Goal: Find specific page/section: Find specific page/section

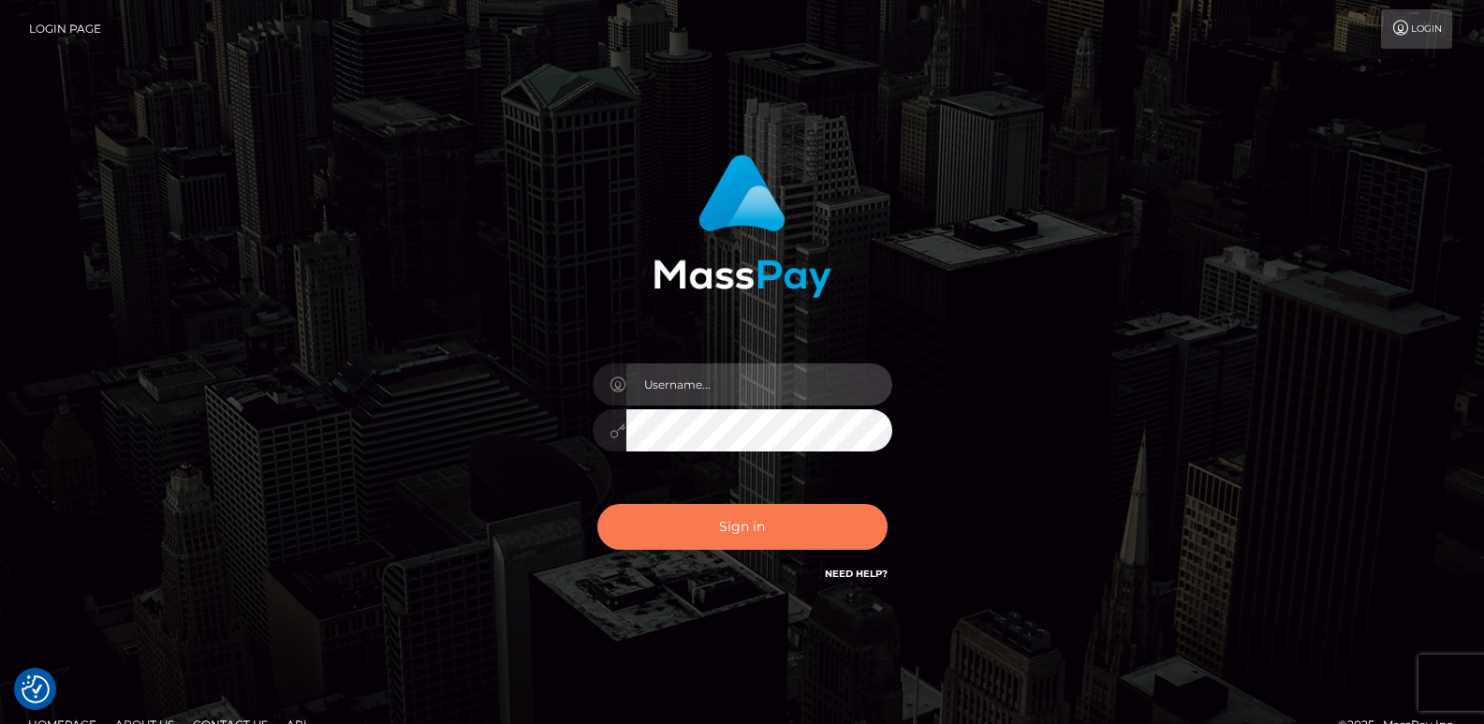
type input "ts2.es"
click at [783, 548] on button "Sign in" at bounding box center [742, 527] width 290 height 46
type input "ts2.es"
click at [757, 534] on button "Sign in" at bounding box center [742, 527] width 290 height 46
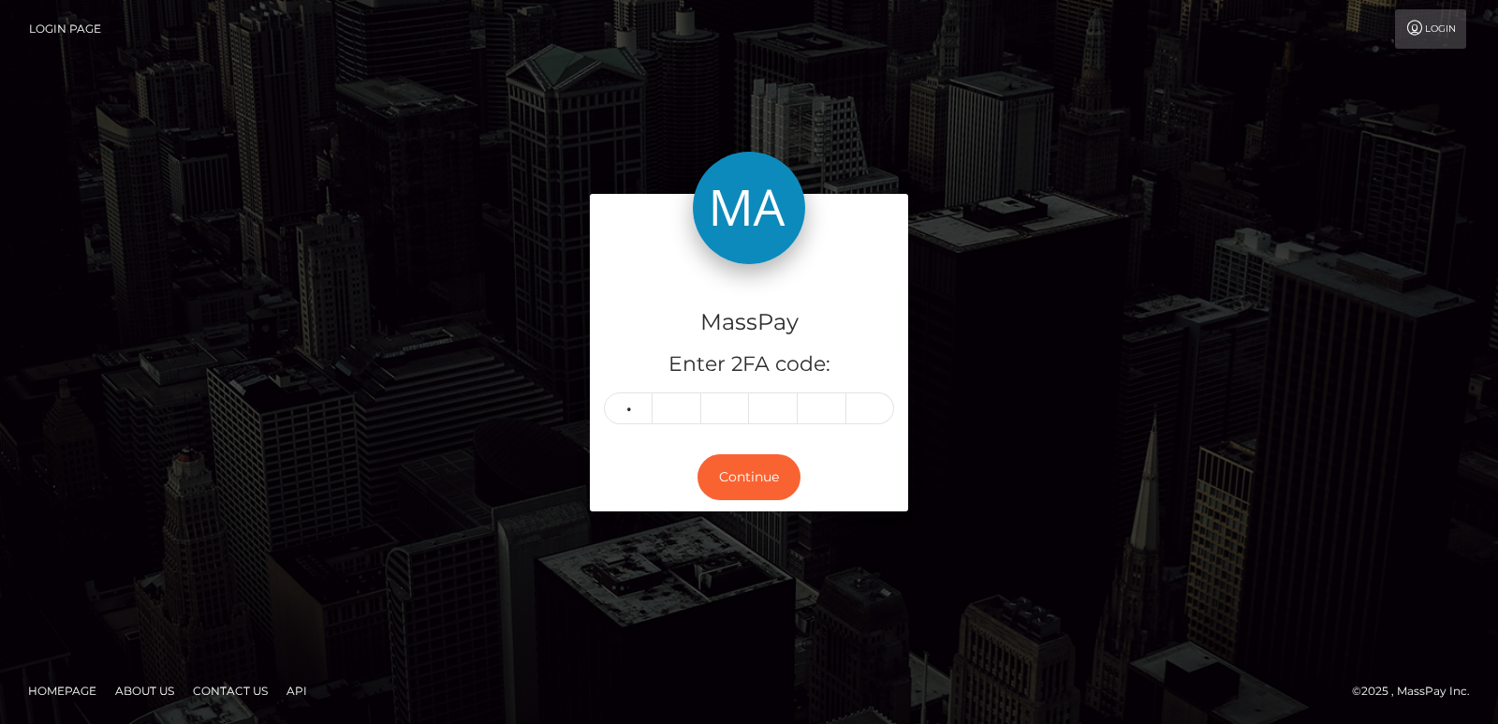
type input "3"
type input "5"
type input "0"
type input "1"
type input "4"
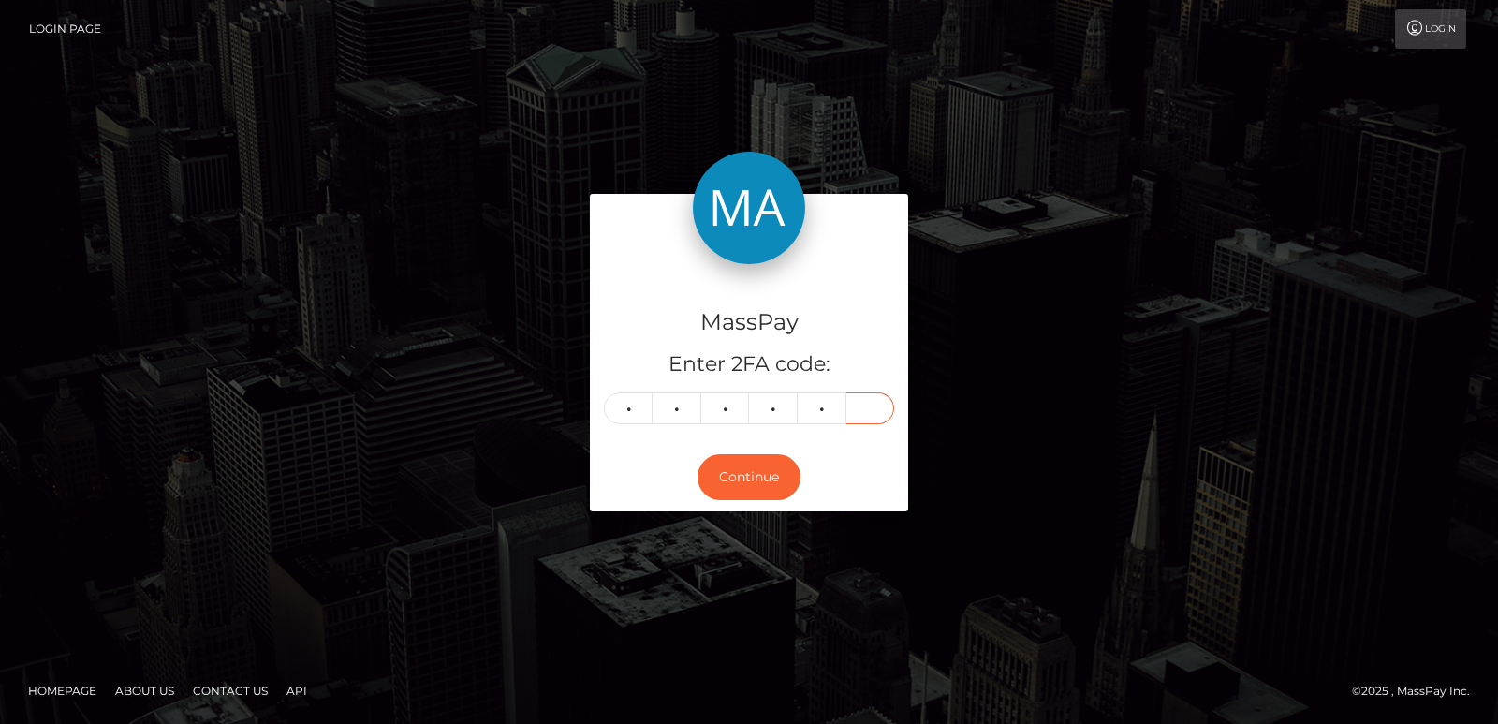
type input "0"
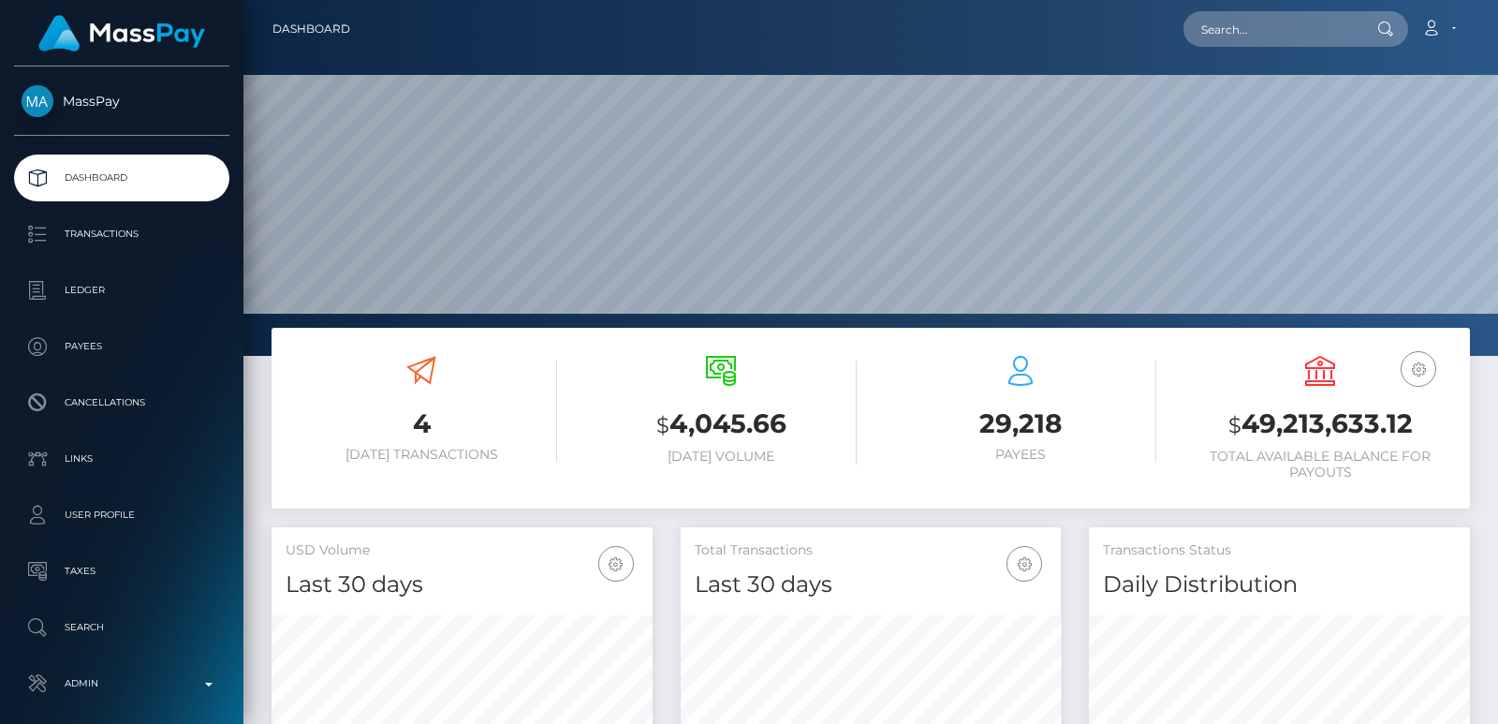
scroll to position [332, 380]
click at [1253, 30] on input "text" at bounding box center [1271, 29] width 176 height 36
paste input "[EMAIL_ADDRESS][DOMAIN_NAME]"
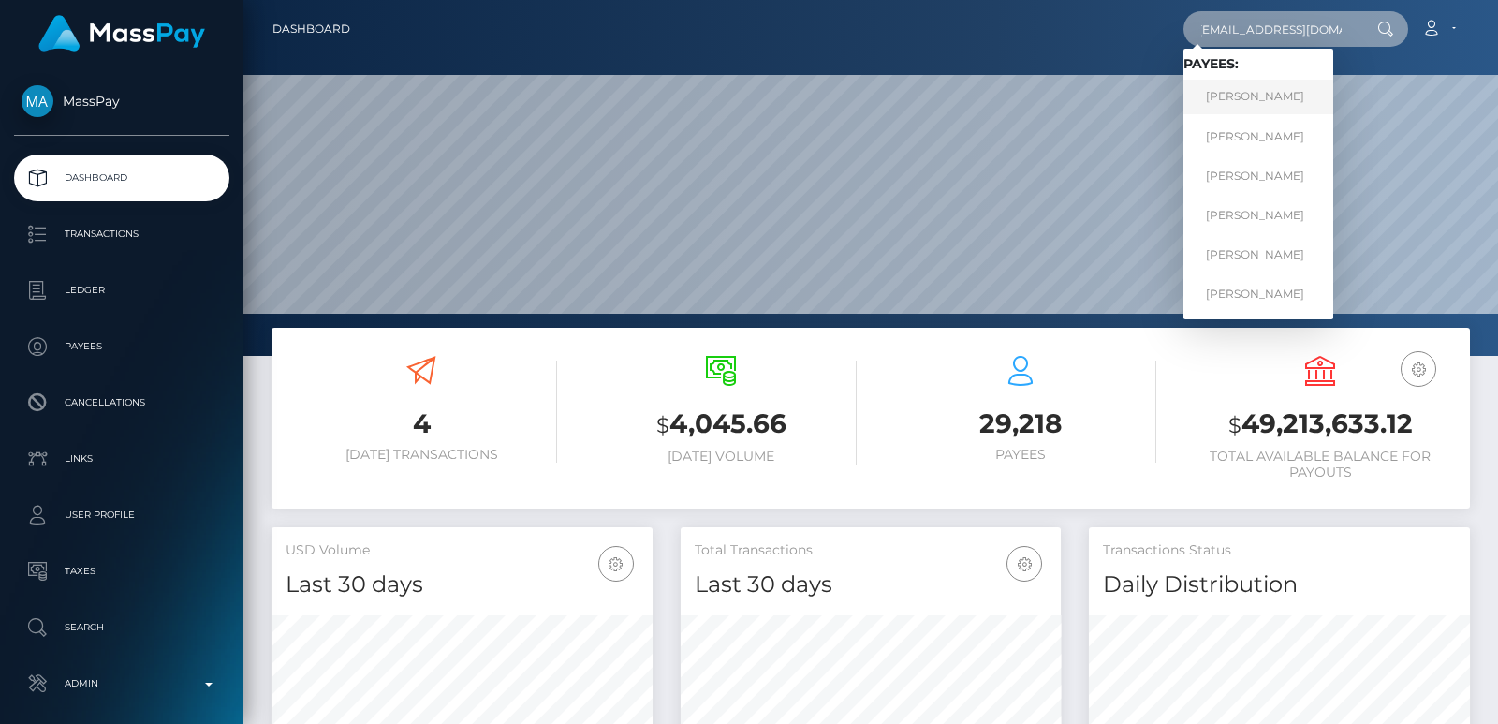
type input "anginaalona@gmail.com"
click at [1238, 106] on link "Alena Sergeevna Chakaeva" at bounding box center [1258, 97] width 150 height 35
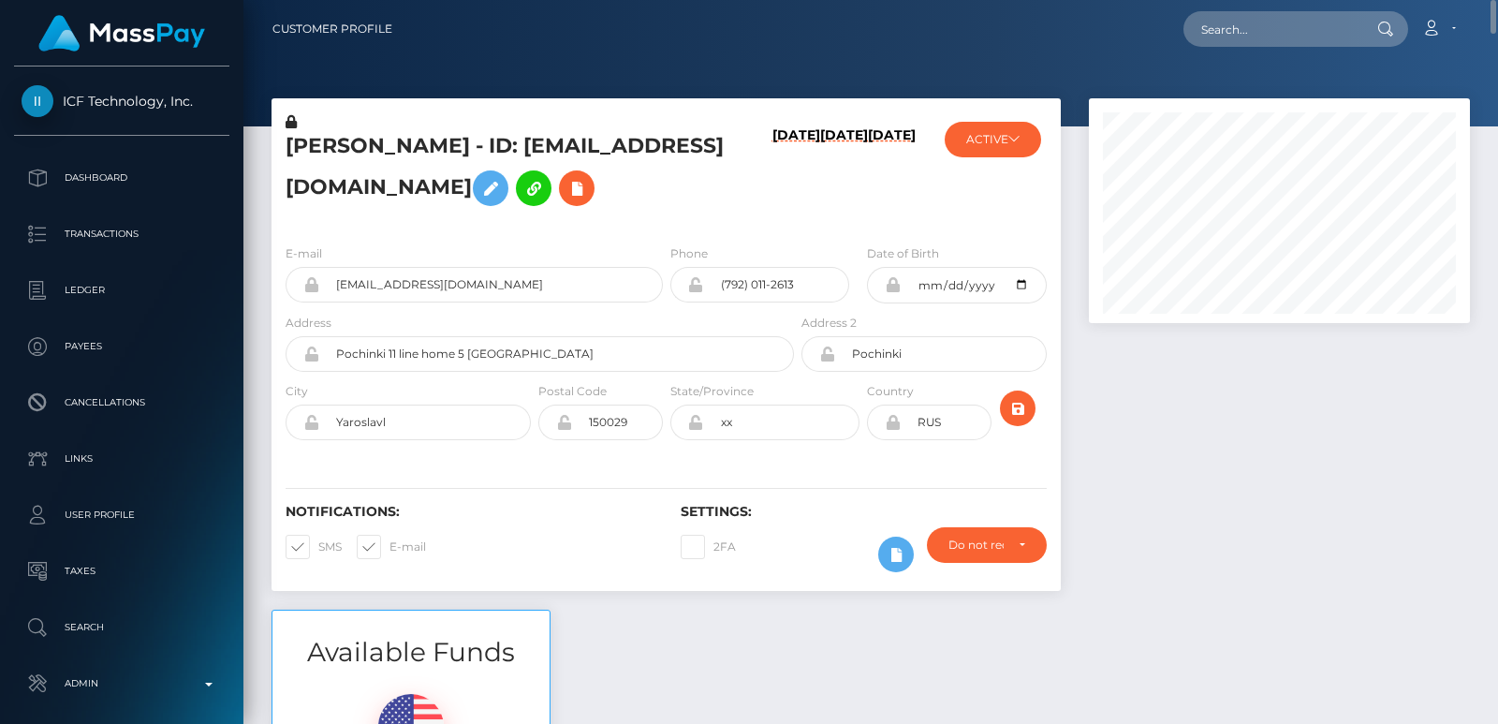
click at [333, 154] on h5 "Alena Sergeevna Chakaeva - ID: anginaalona@gmail.com" at bounding box center [535, 173] width 498 height 83
copy h5 "Alena"
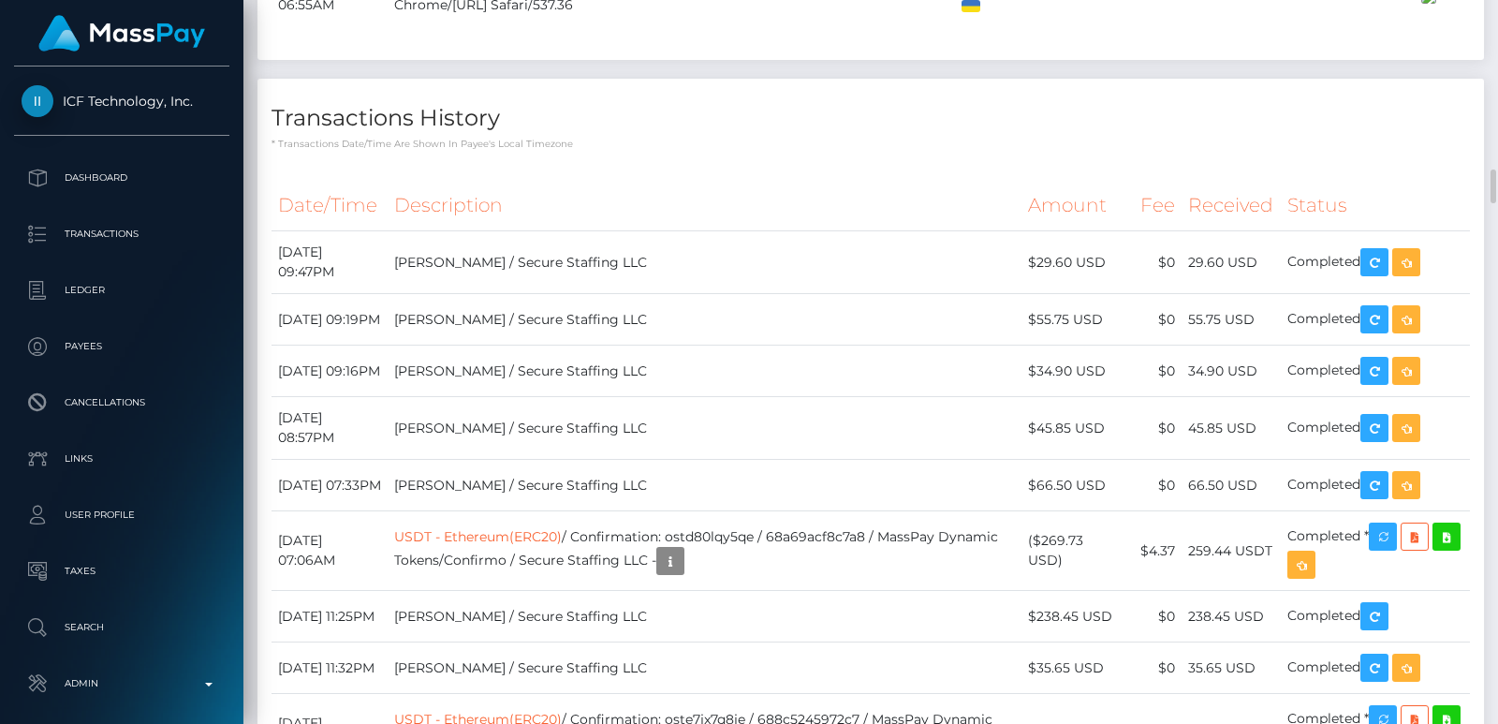
scroll to position [4409, 0]
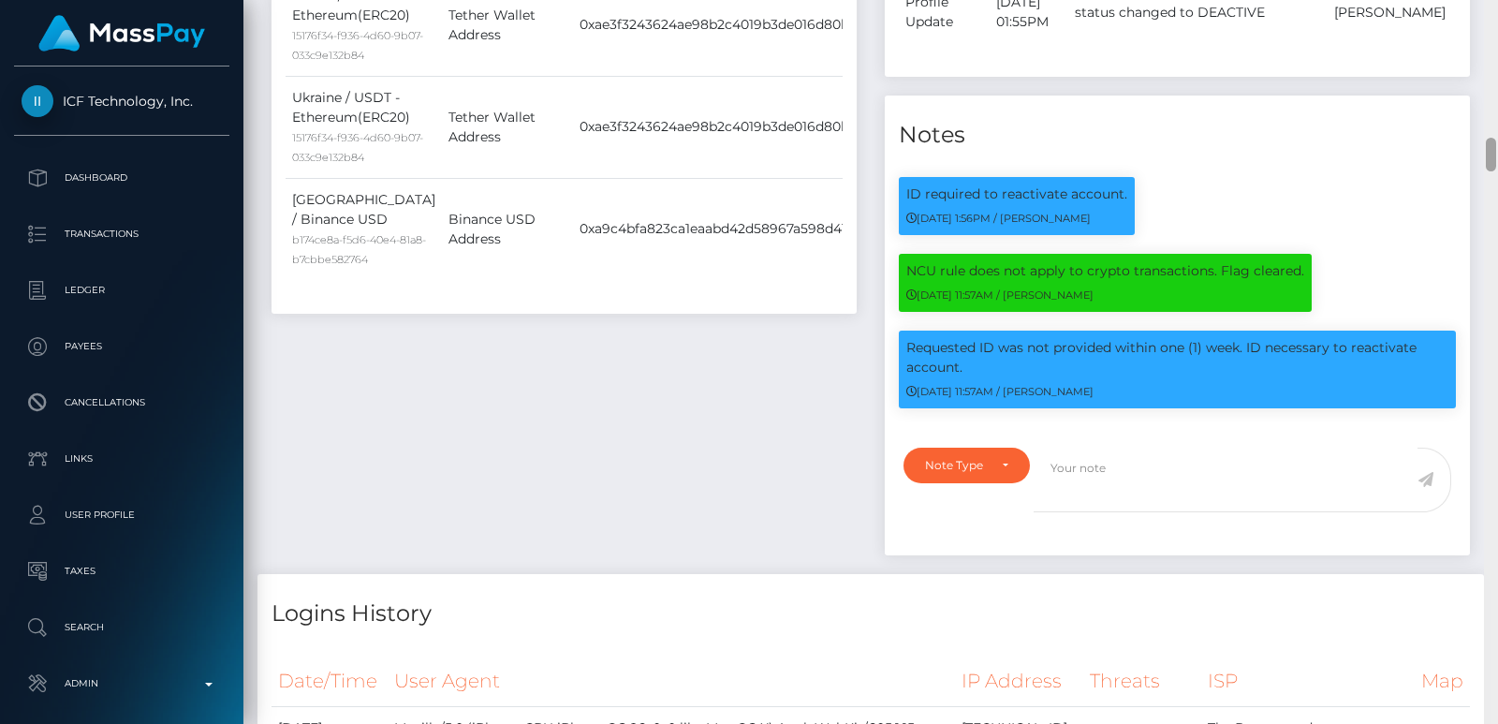
click at [1486, 58] on div at bounding box center [1491, 362] width 14 height 724
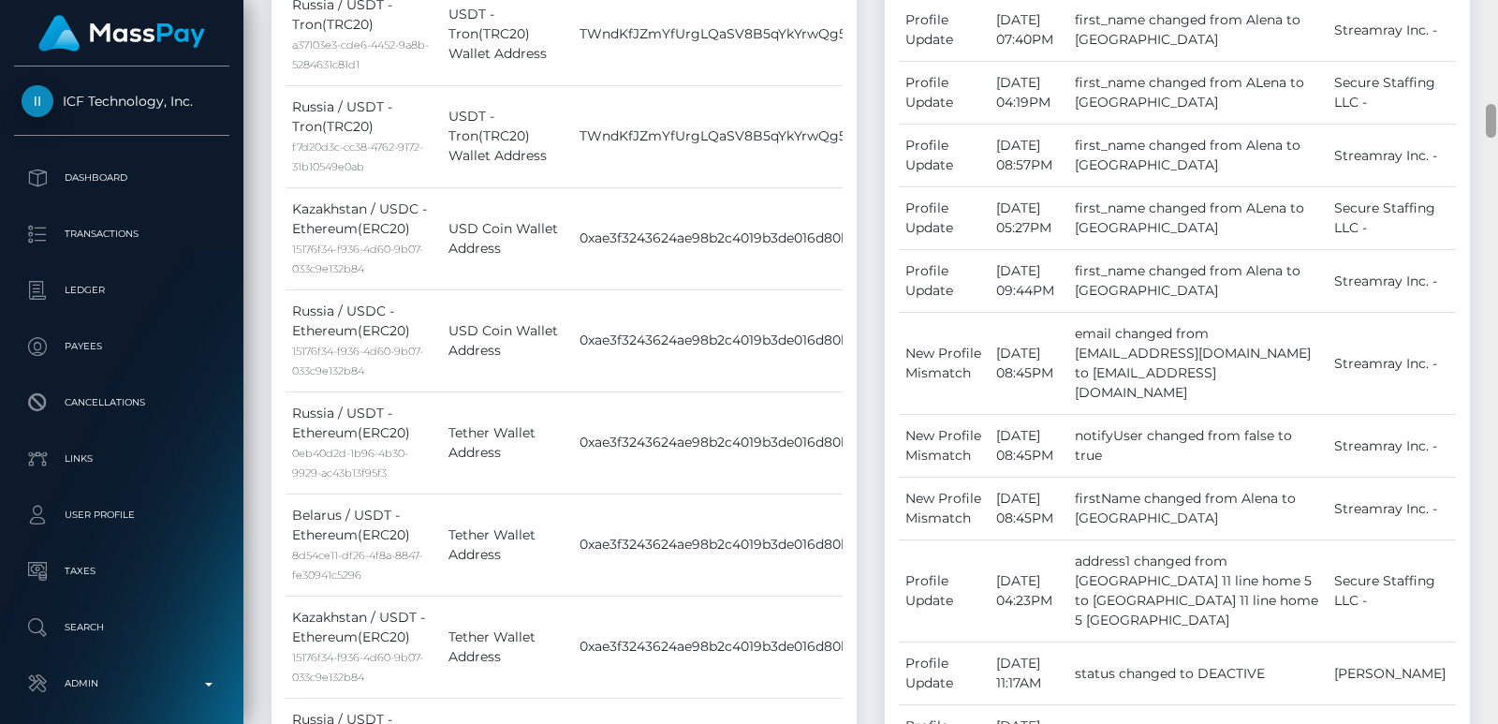
click at [1486, 58] on div at bounding box center [1491, 362] width 14 height 724
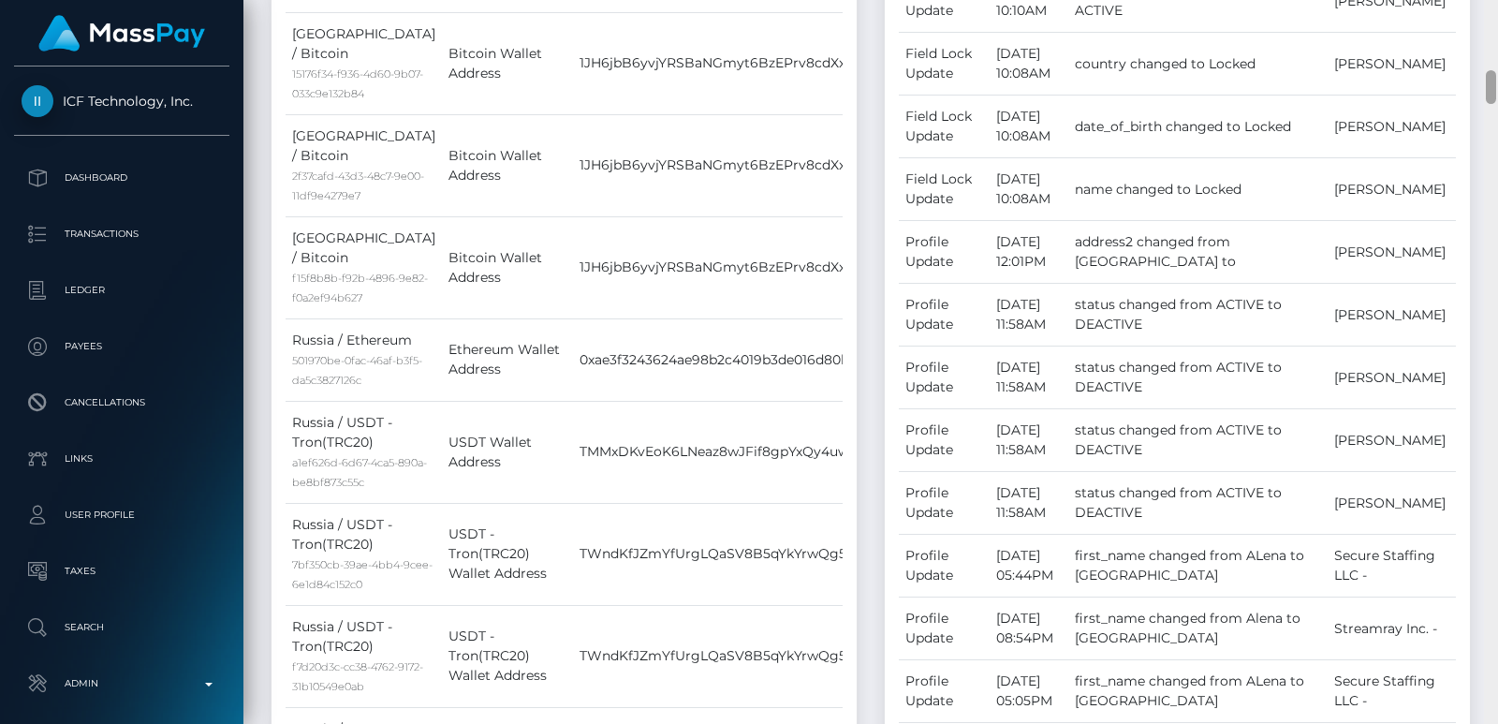
scroll to position [791, 0]
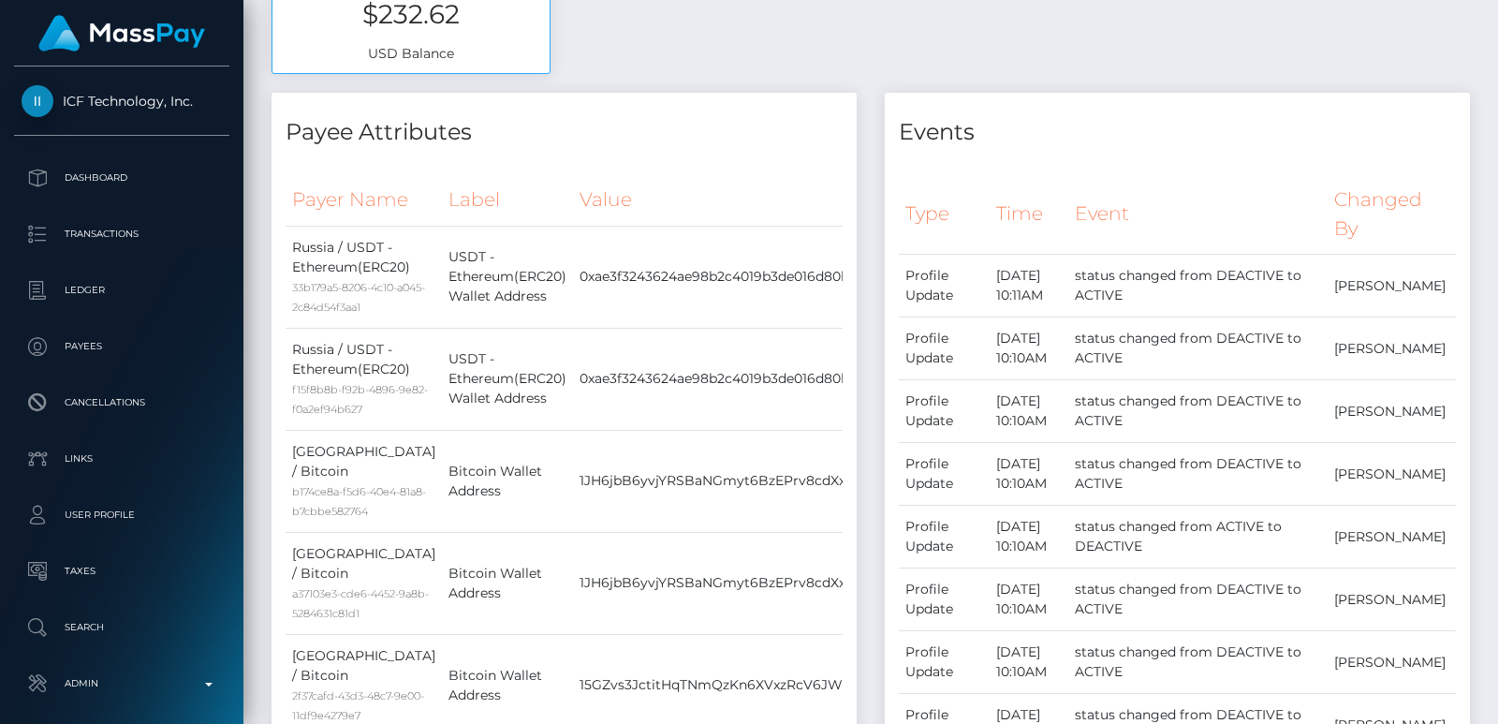
click at [1486, 58] on div at bounding box center [1491, 54] width 10 height 34
click at [1486, 51] on div at bounding box center [1491, 54] width 10 height 34
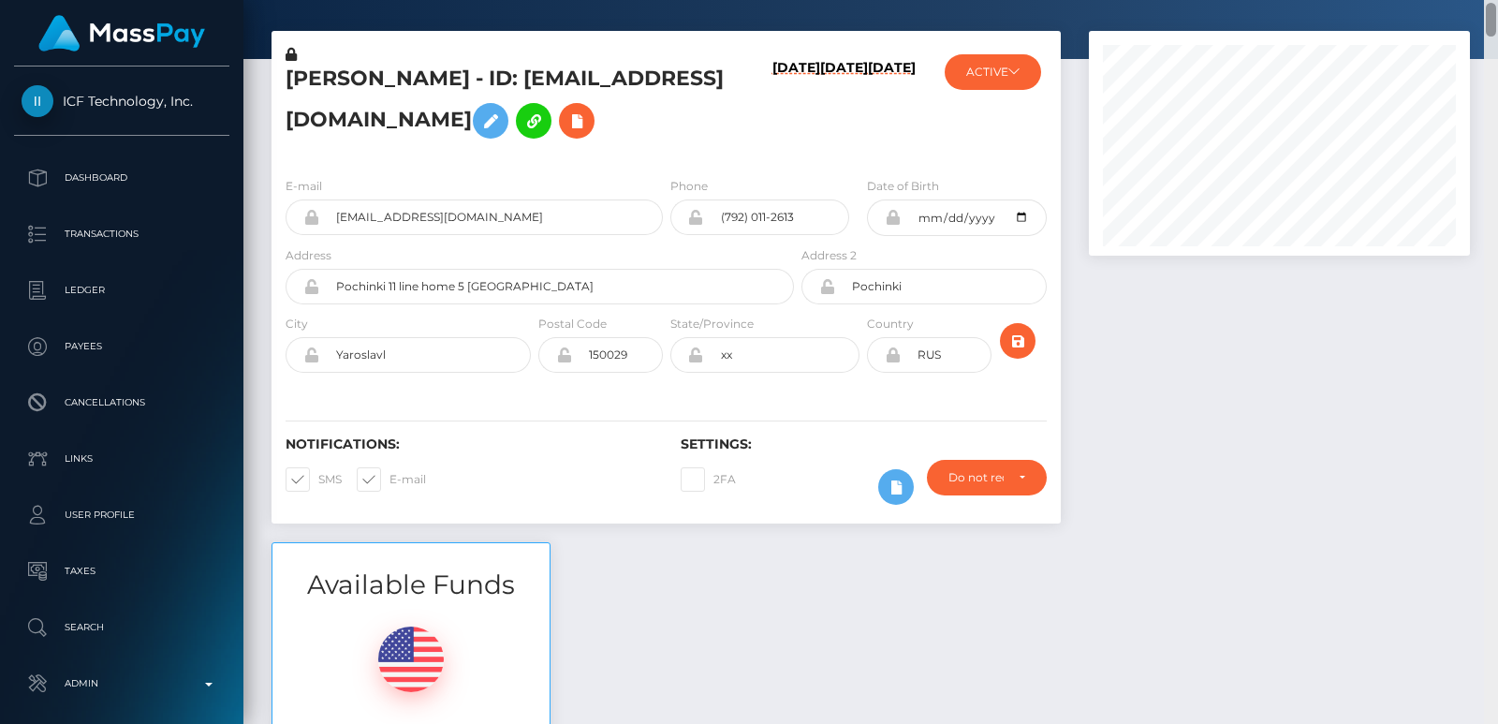
click at [1487, 28] on div at bounding box center [1491, 362] width 14 height 724
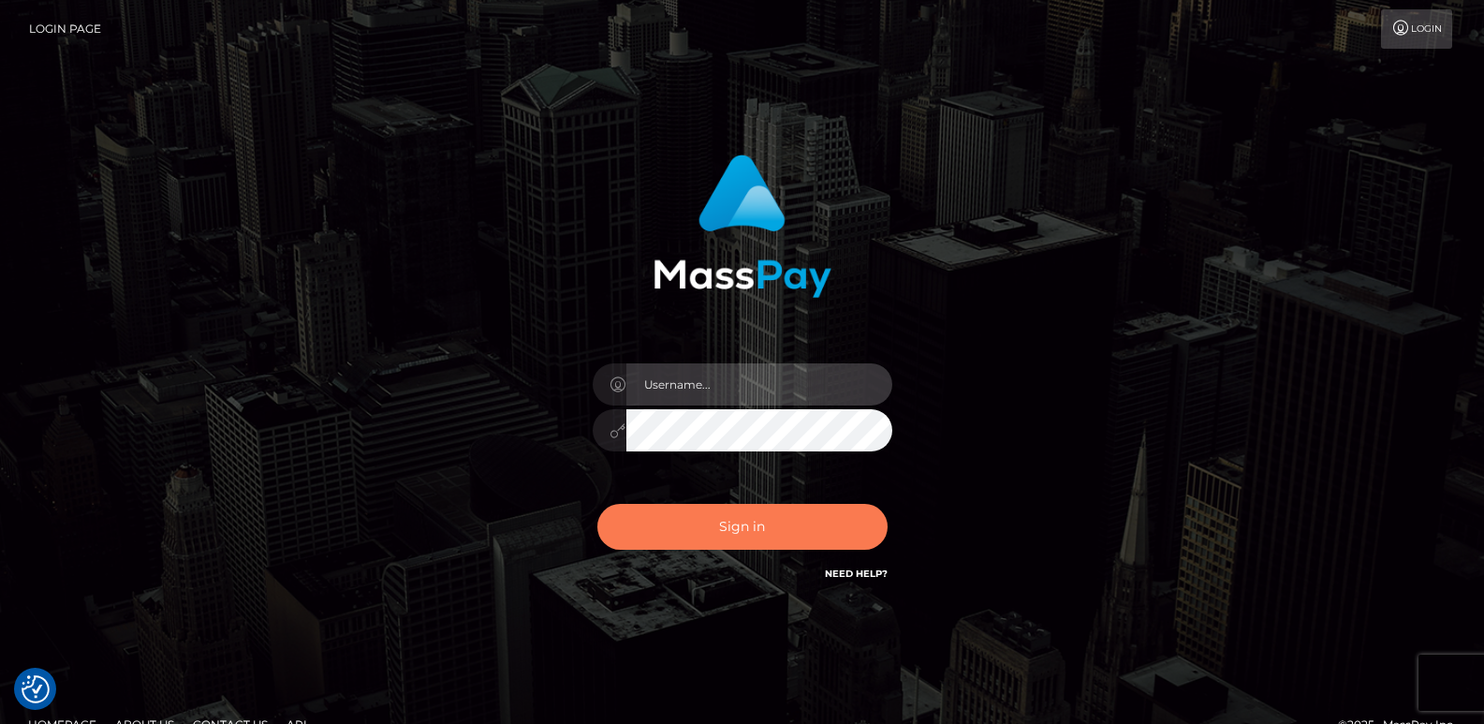
type input "[DOMAIN_NAME]"
click at [743, 531] on button "Sign in" at bounding box center [742, 527] width 290 height 46
type input "ts2.es"
click at [742, 536] on button "Sign in" at bounding box center [742, 527] width 290 height 46
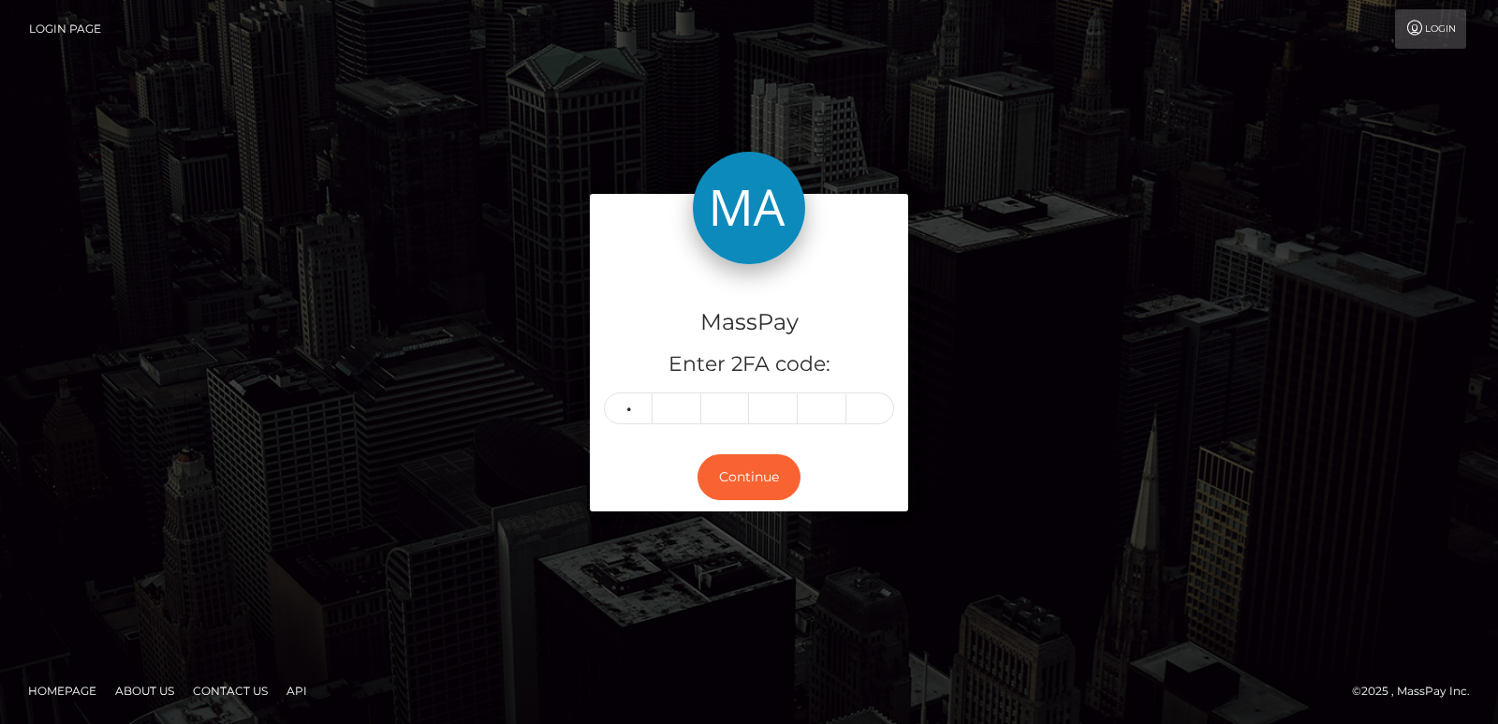
type input "0"
type input "7"
type input "4"
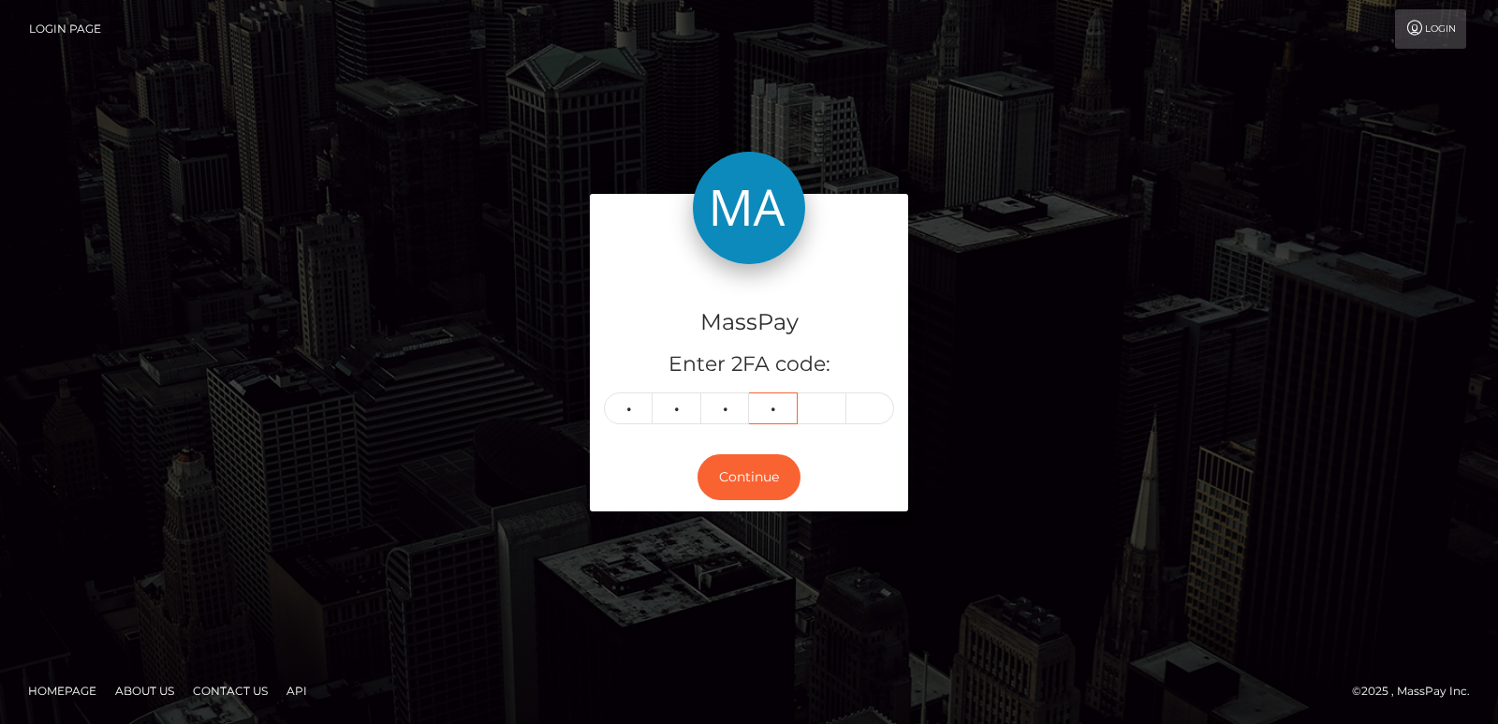
type input "4"
type input "7"
type input "2"
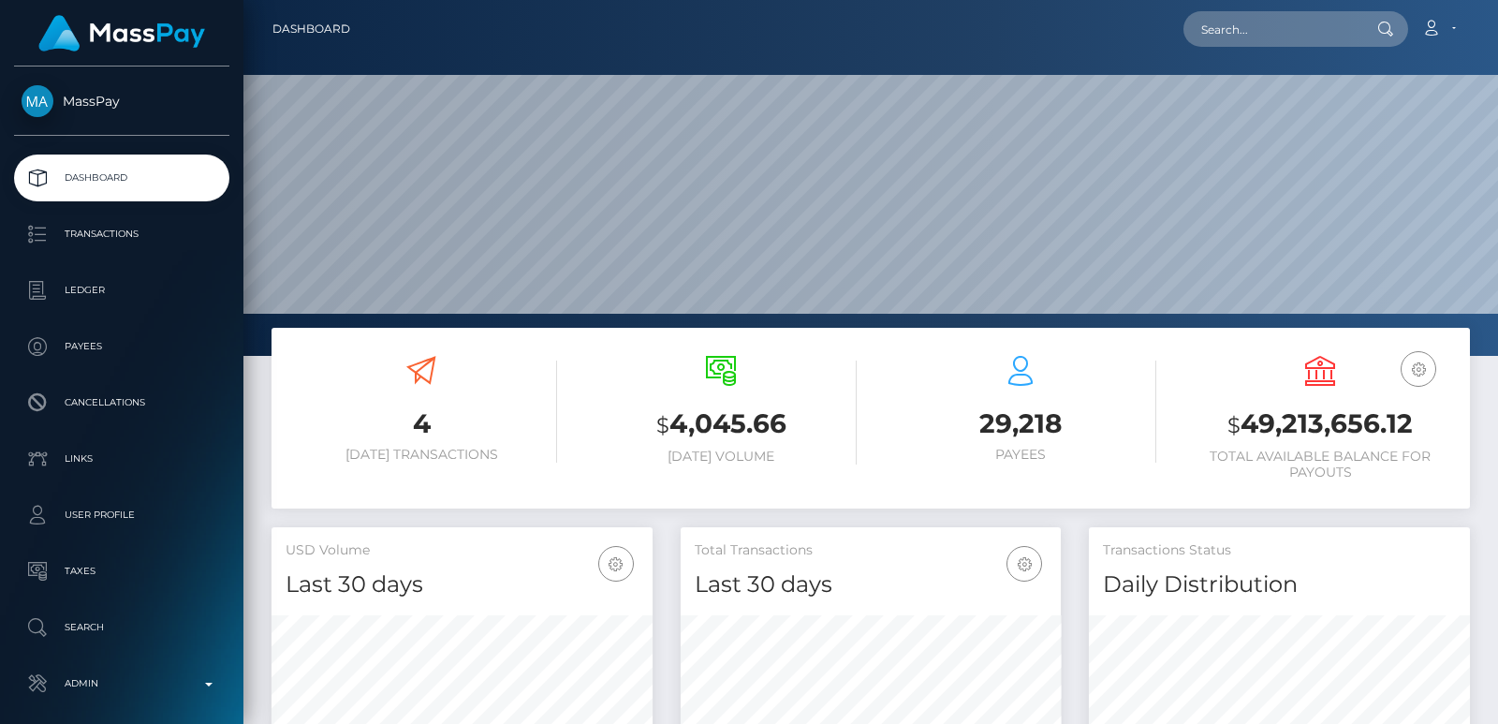
scroll to position [332, 380]
click at [1226, 30] on input "text" at bounding box center [1271, 29] width 176 height 36
paste input "topi46x@gmail.com"
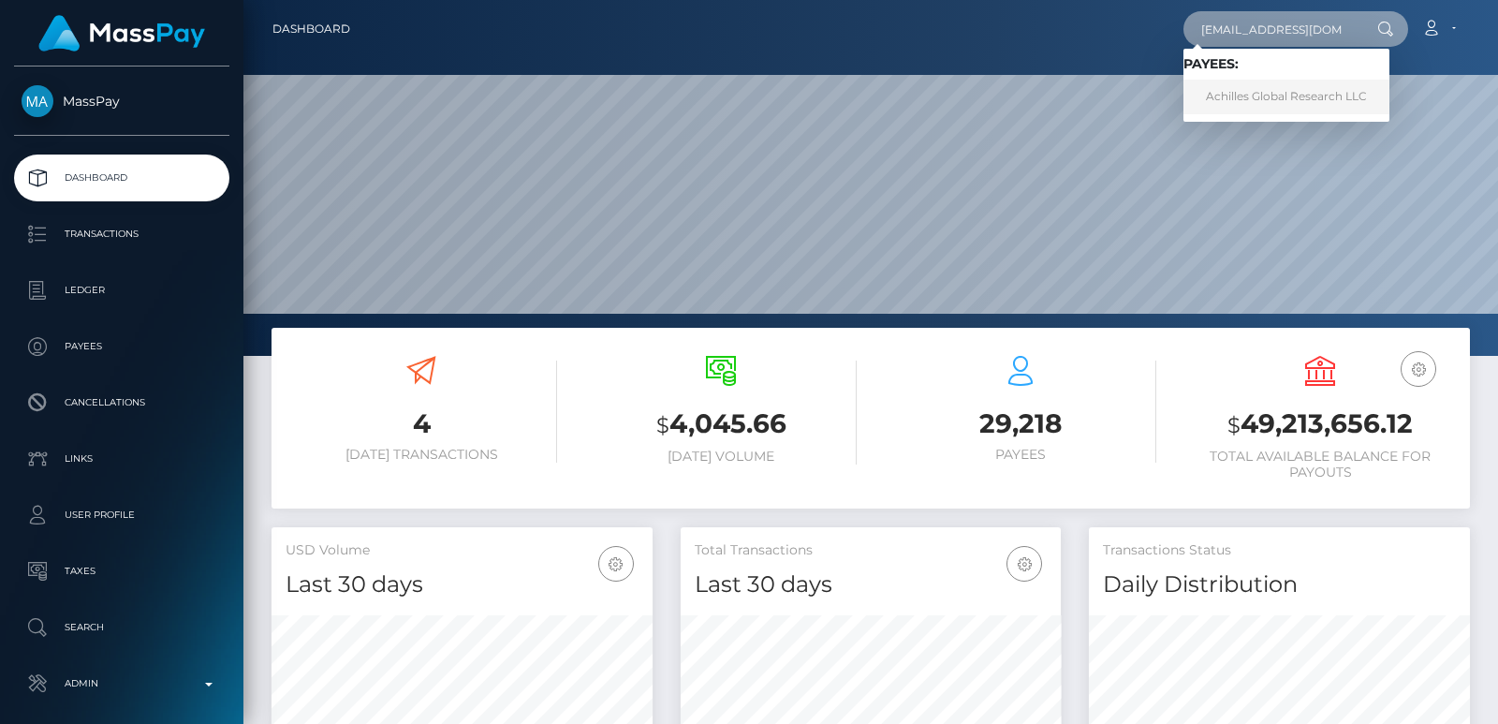
type input "topi46x@gmail.com"
click at [1237, 97] on link "Achilles Global Research LLC" at bounding box center [1286, 97] width 206 height 35
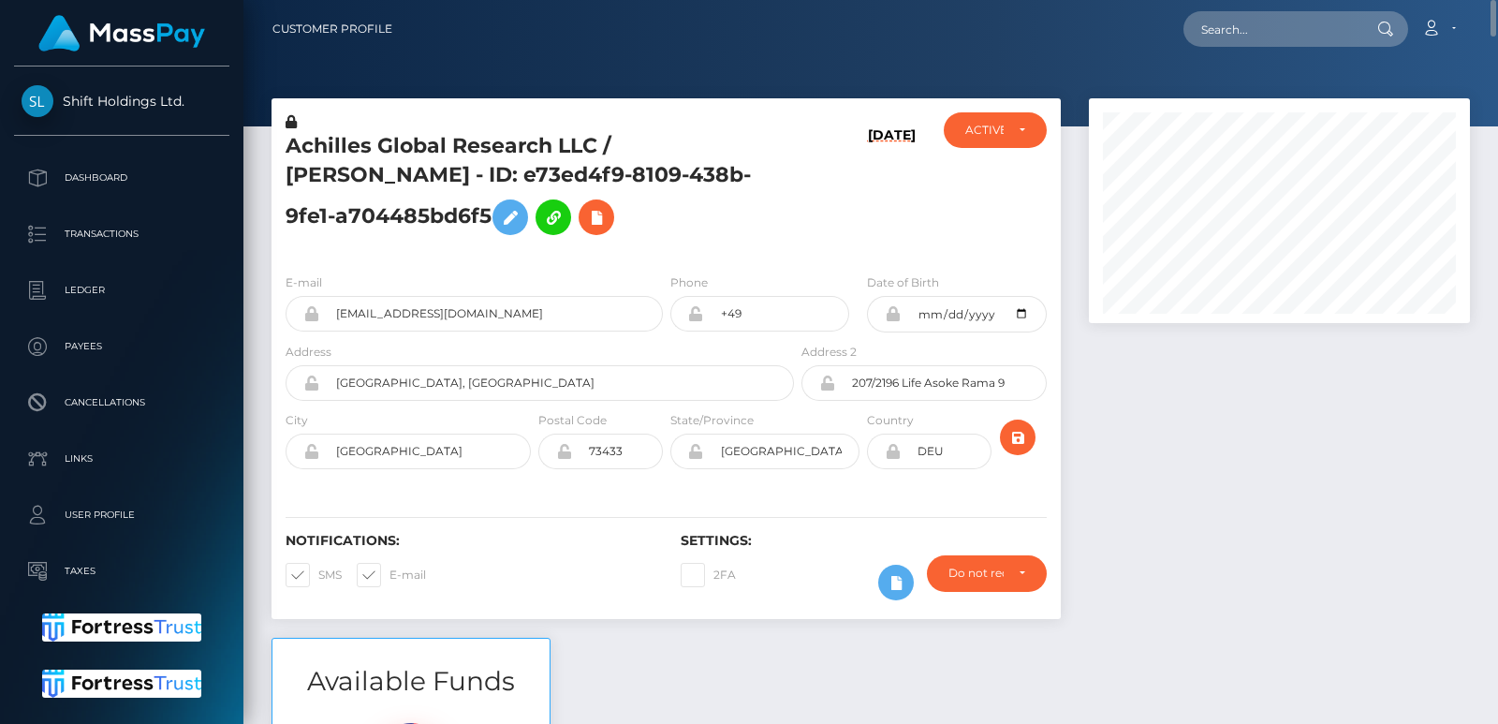
click at [653, 148] on h5 "Achilles Global Research LLC / [PERSON_NAME] - ID: e73ed4f9-8109-438b-9fe1-a704…" at bounding box center [535, 188] width 498 height 112
copy h5 "[PERSON_NAME]"
